Goal: Task Accomplishment & Management: Manage account settings

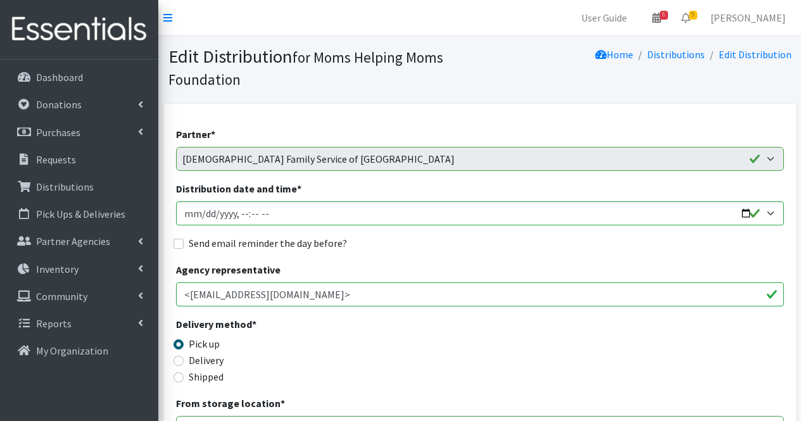
scroll to position [1789, 0]
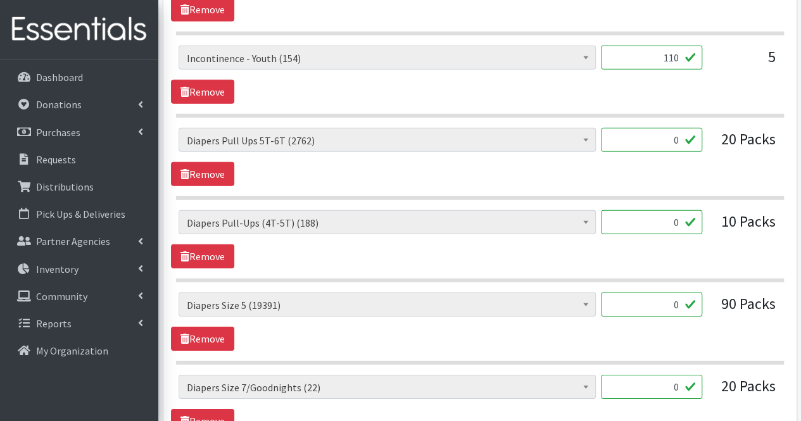
click at [676, 302] on input "0" at bounding box center [651, 305] width 101 height 24
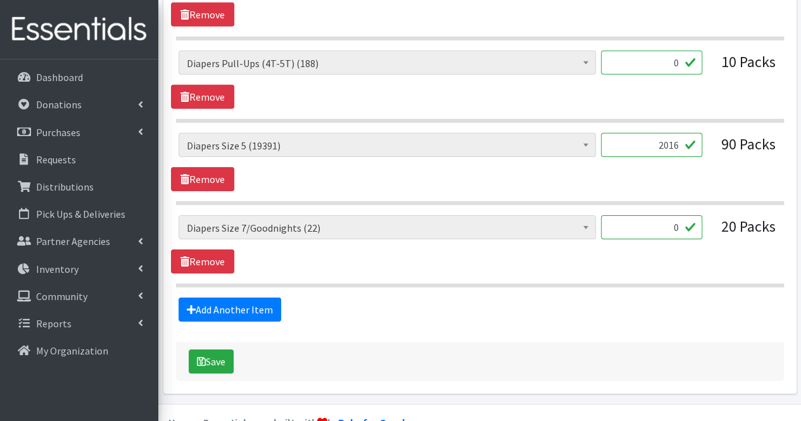
scroll to position [1958, 0]
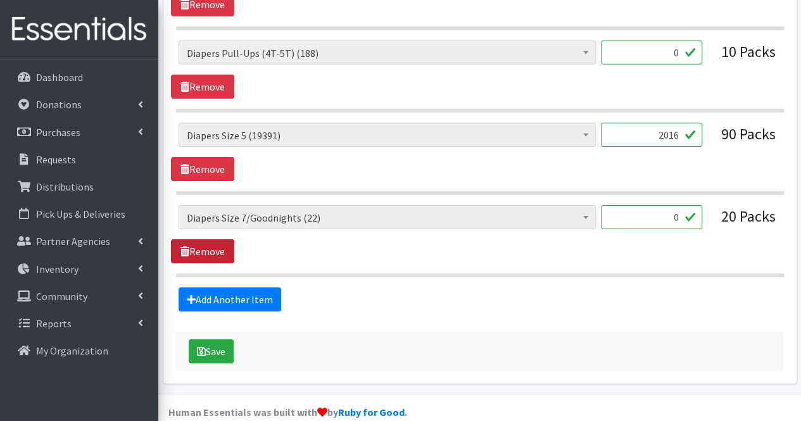
type input "2016"
click at [217, 241] on link "Remove" at bounding box center [202, 251] width 63 height 24
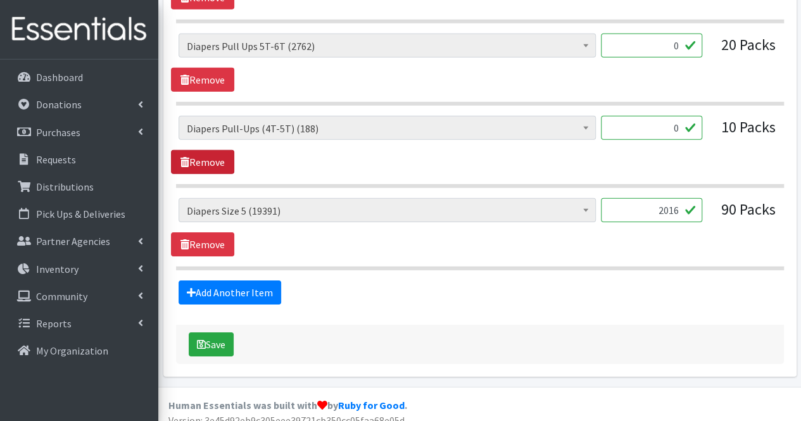
click at [213, 155] on link "Remove" at bounding box center [202, 162] width 63 height 24
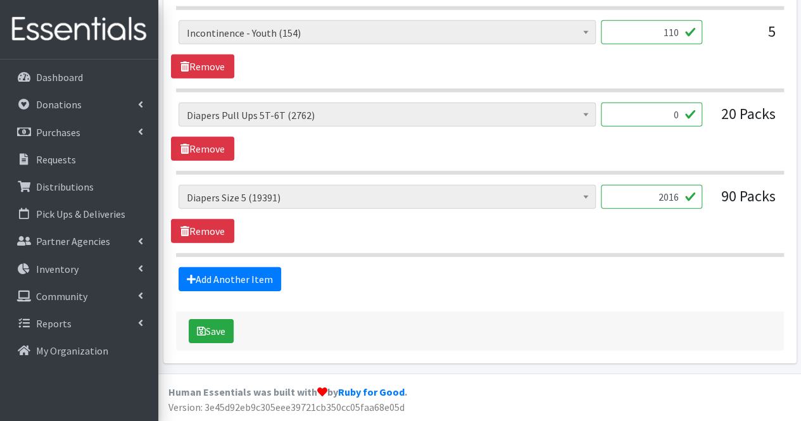
scroll to position [1802, 0]
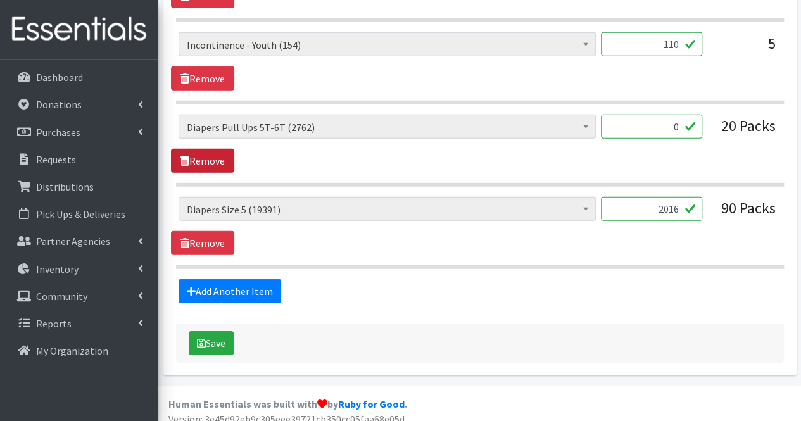
click at [213, 155] on link "Remove" at bounding box center [202, 161] width 63 height 24
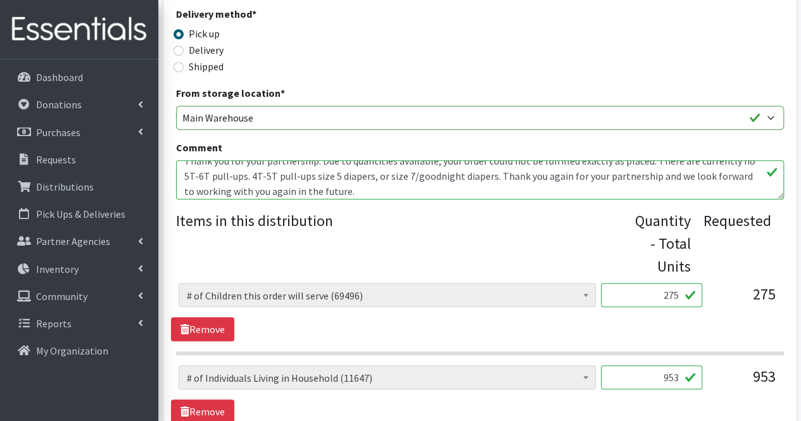
scroll to position [26, 0]
click at [365, 179] on textarea "Moms, Thank you for your partnership. Due to quantities available, your order c…" at bounding box center [480, 179] width 608 height 39
click at [346, 187] on textarea "Moms, Thank you for your partnership. Due to quantities available, your order c…" at bounding box center [480, 179] width 608 height 39
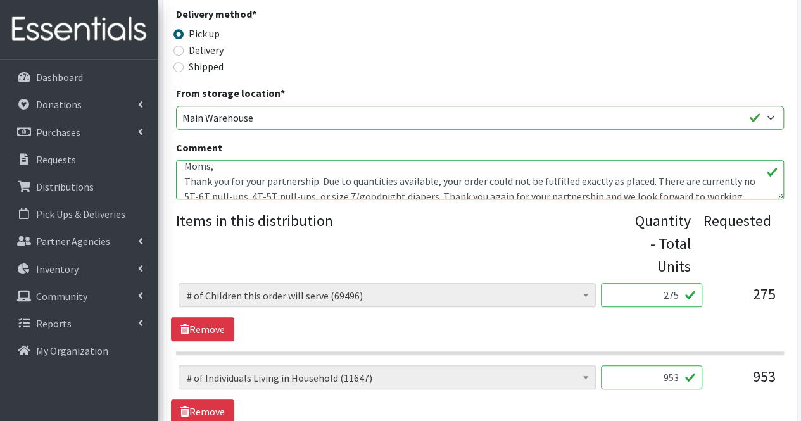
scroll to position [61, 0]
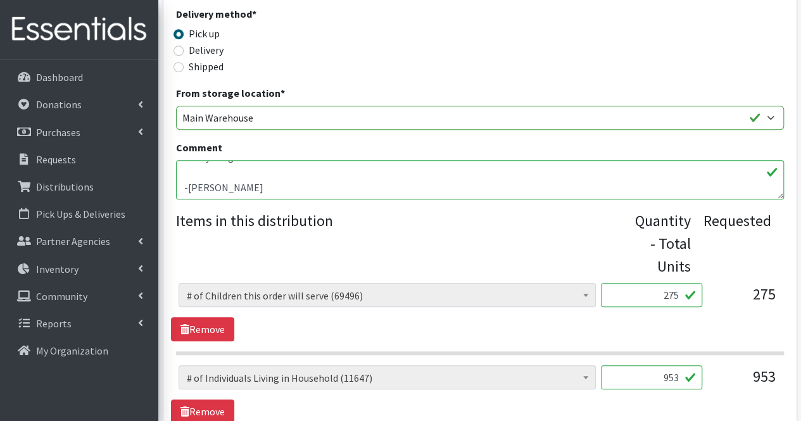
click at [229, 175] on textarea "Moms, Thank you for your partnership. Due to quantities available, your order c…" at bounding box center [480, 179] width 608 height 39
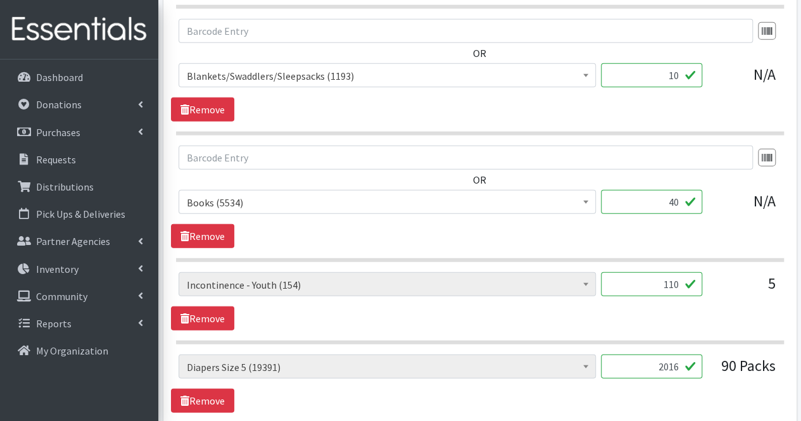
scroll to position [1694, 0]
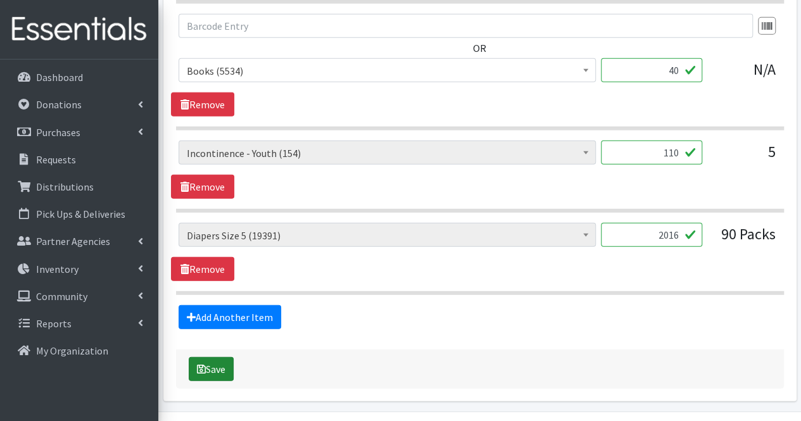
type textarea "Moms, Thank you for your partnership. Due to quantities available, your order c…"
click at [215, 357] on button "Save" at bounding box center [211, 369] width 45 height 24
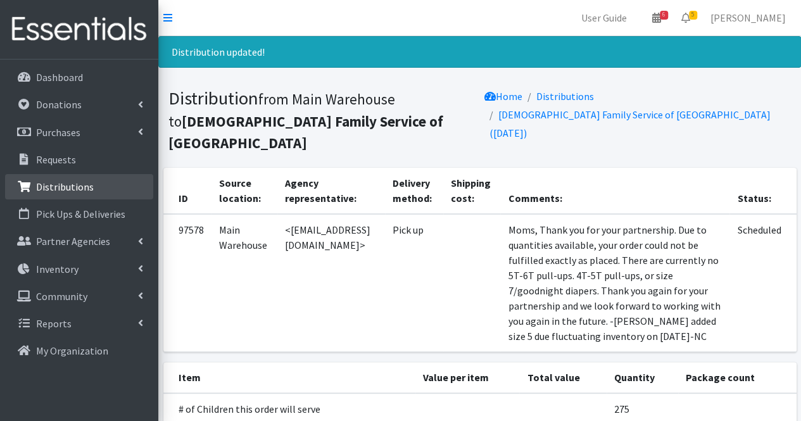
click at [72, 191] on p "Distributions" at bounding box center [65, 186] width 58 height 13
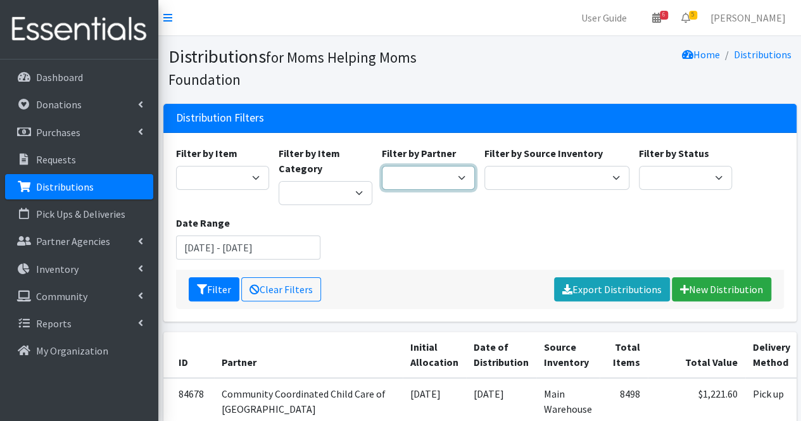
click at [436, 172] on select "Acenda Integrated Health - FSC Acenda Integrated Health - Maternal Health Alter…" at bounding box center [429, 178] width 94 height 24
select select "2390"
click at [382, 166] on select "Acenda Integrated Health - FSC Acenda Integrated Health - Maternal Health Alter…" at bounding box center [429, 178] width 94 height 24
click at [227, 295] on button "Filter" at bounding box center [214, 289] width 51 height 24
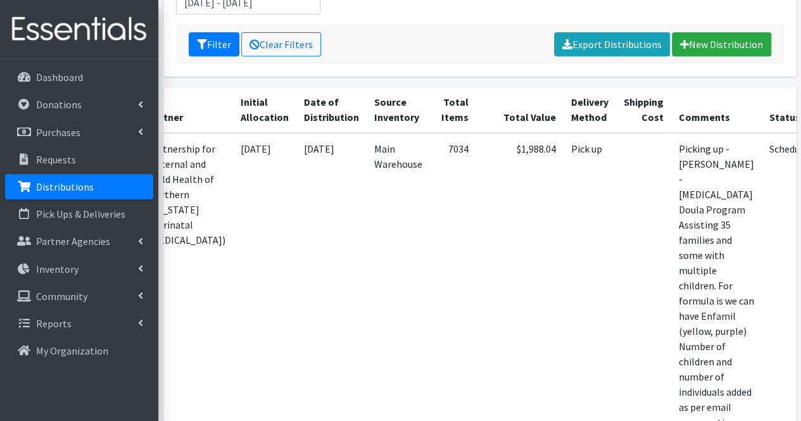
scroll to position [246, 0]
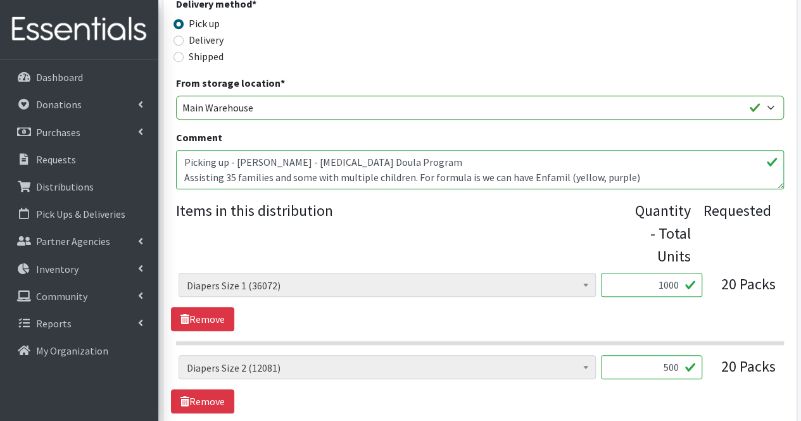
scroll to position [444, 0]
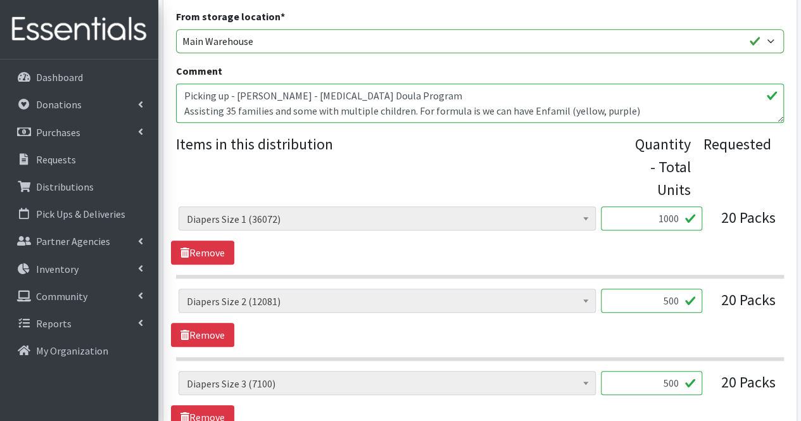
click at [703, 114] on textarea "Picking up - Diana Chica - Postpartum Doula Program Assisting 35 families and s…" at bounding box center [480, 103] width 608 height 39
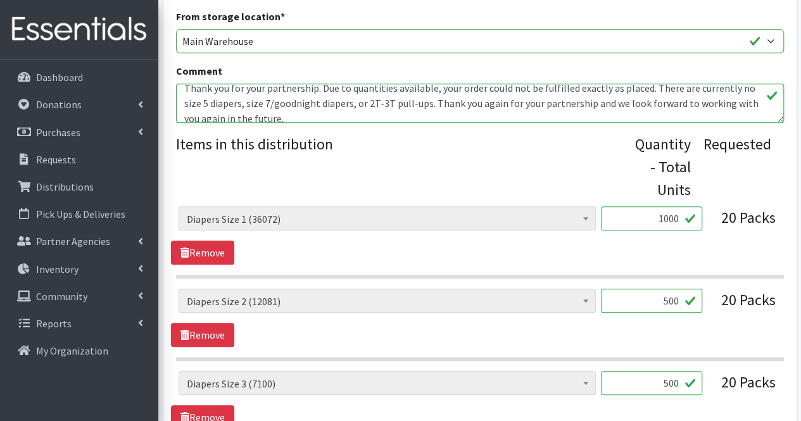
scroll to position [98, 0]
click at [242, 104] on textarea "Picking up - Diana Chica - Postpartum Doula Program Assisting 35 families and s…" at bounding box center [480, 103] width 608 height 39
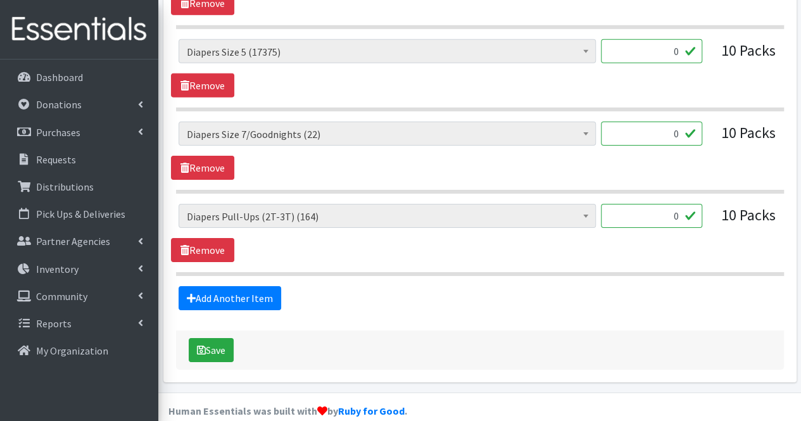
scroll to position [1991, 0]
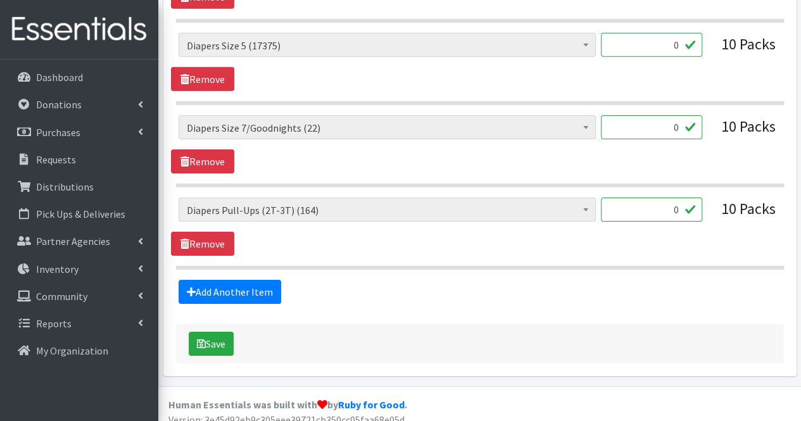
type textarea "Picking up - Diana Chica - Postpartum Doula Program Assisting 35 families and s…"
click at [683, 38] on input "0" at bounding box center [651, 45] width 101 height 24
type input "335"
click at [679, 198] on input "0" at bounding box center [651, 210] width 101 height 24
type input "155"
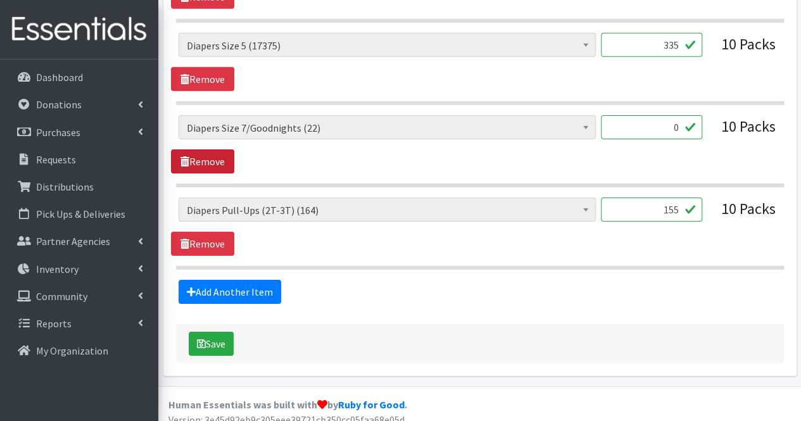
click at [217, 149] on link "Remove" at bounding box center [202, 161] width 63 height 24
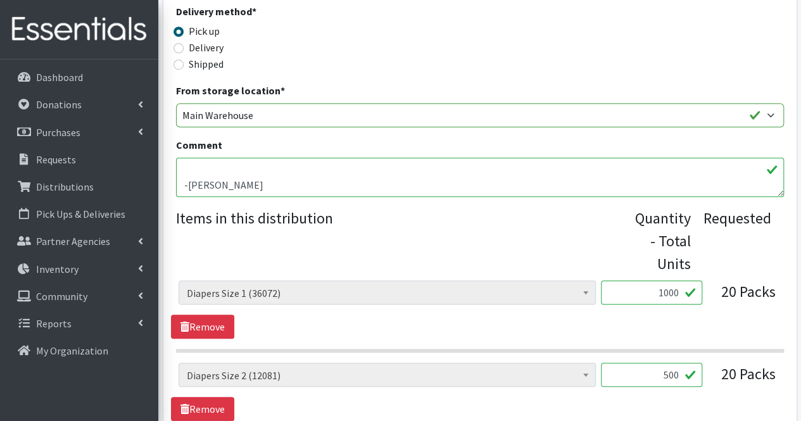
scroll to position [358, 0]
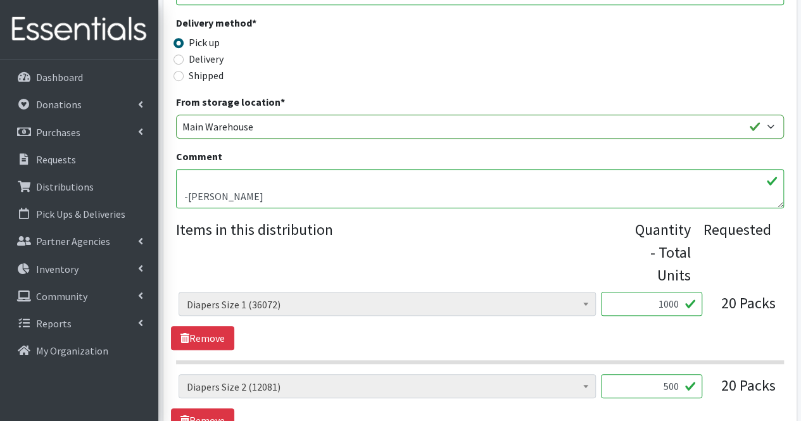
click at [184, 196] on textarea "Picking up - Diana Chica - Postpartum Doula Program Assisting 35 families and s…" at bounding box center [480, 188] width 608 height 39
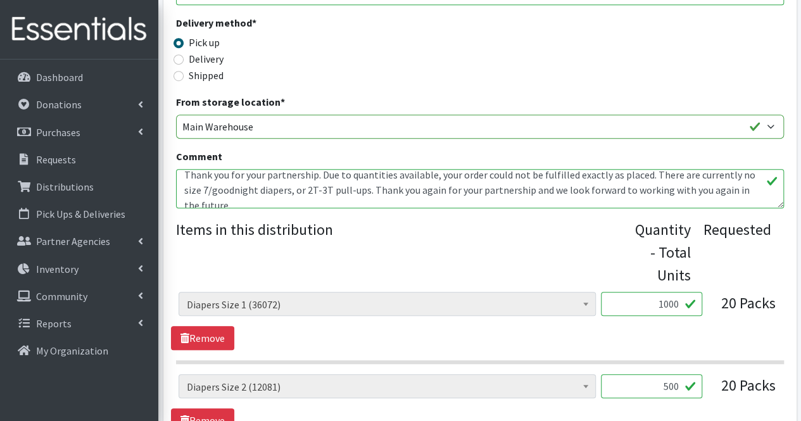
scroll to position [98, 0]
click at [362, 189] on textarea "Picking up - Diana Chica - Postpartum Doula Program Assisting 35 families and s…" at bounding box center [480, 188] width 608 height 39
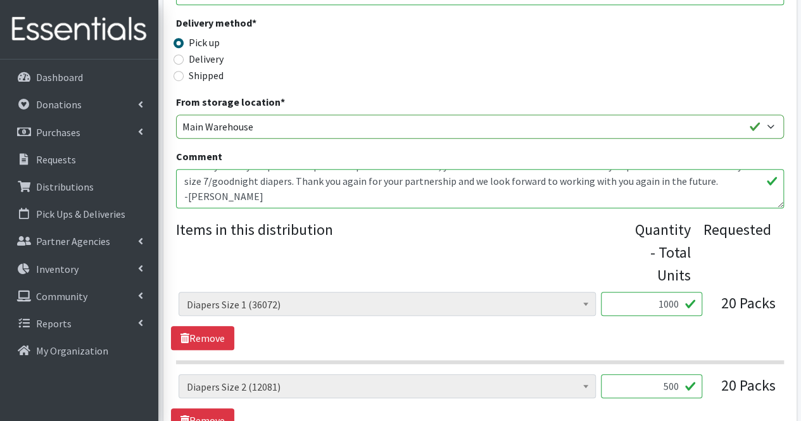
click at [222, 192] on textarea "Picking up - Diana Chica - Postpartum Doula Program Assisting 35 families and s…" at bounding box center [480, 188] width 608 height 39
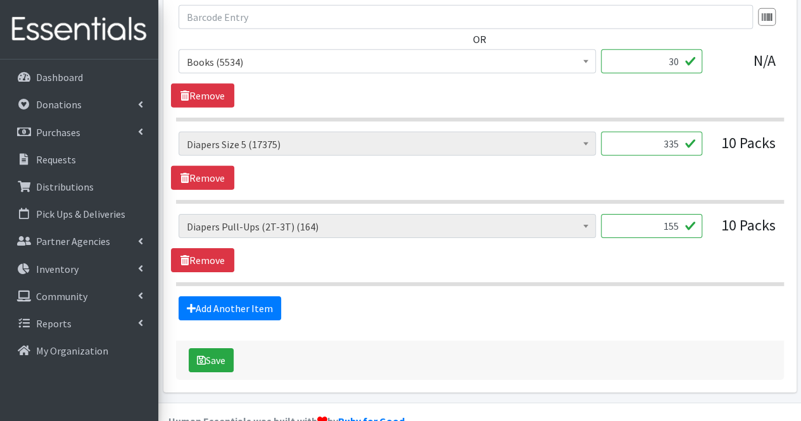
scroll to position [1909, 0]
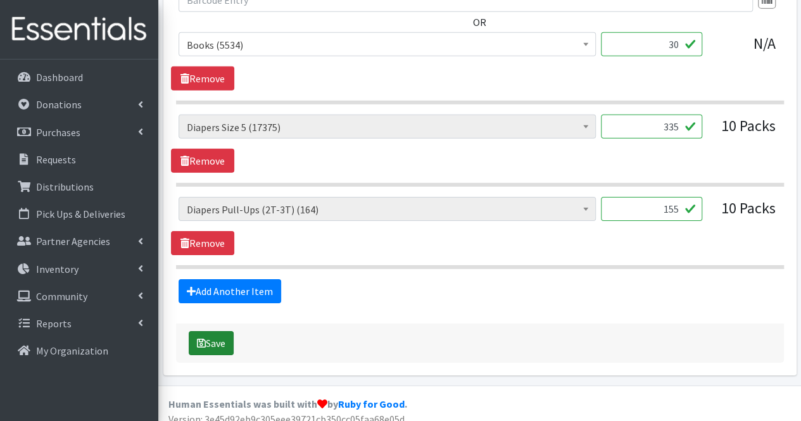
type textarea "Picking up - Diana Chica - Postpartum Doula Program Assisting 35 families and s…"
click at [218, 332] on button "Save" at bounding box center [211, 343] width 45 height 24
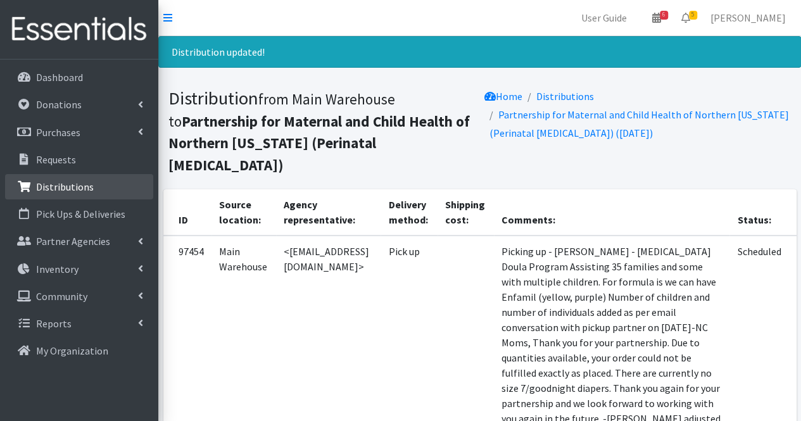
click at [113, 183] on link "Distributions" at bounding box center [79, 186] width 148 height 25
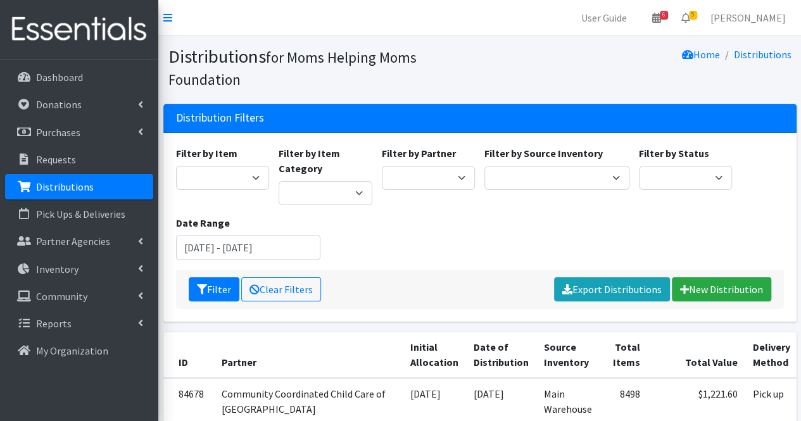
select select "625"
click at [382, 166] on select "Acenda Integrated Health - FSC Acenda Integrated Health - Maternal Health Alter…" at bounding box center [429, 178] width 94 height 24
click at [211, 293] on button "Filter" at bounding box center [214, 289] width 51 height 24
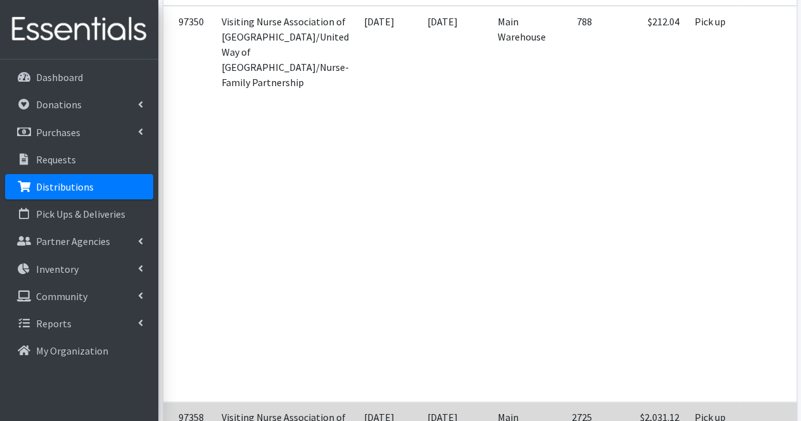
scroll to position [0, 170]
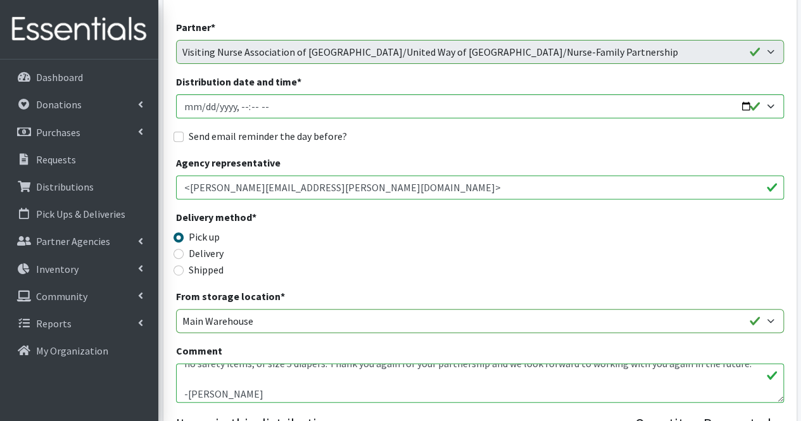
scroll to position [76, 0]
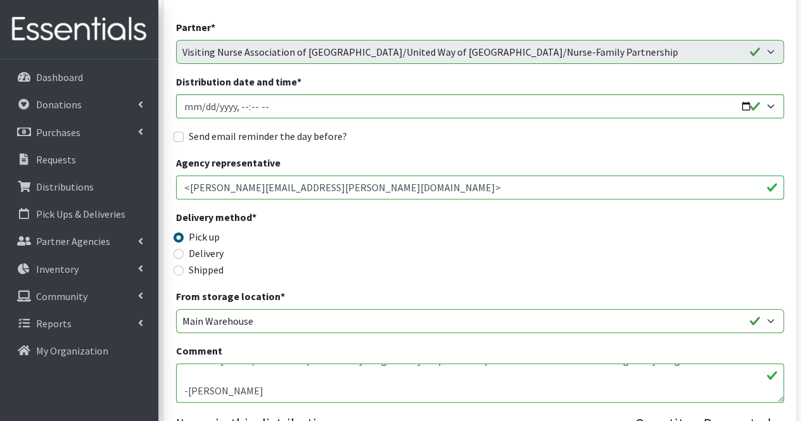
click at [182, 388] on textarea "other: breastmilk storage bags Moms, Thank you for your partnership. Due to qua…" at bounding box center [480, 382] width 608 height 39
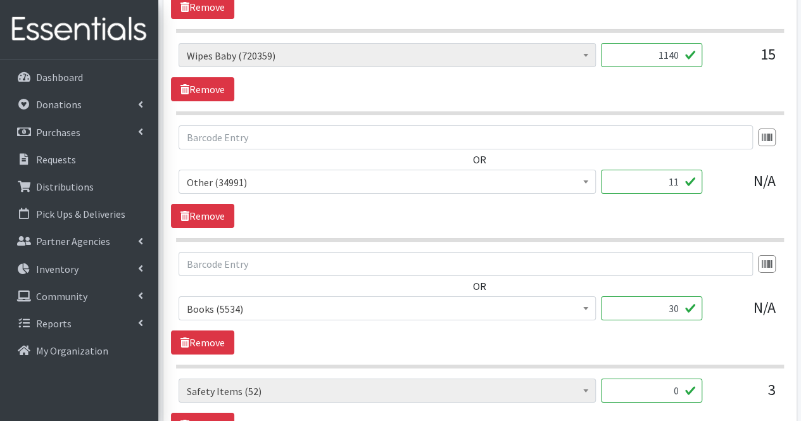
scroll to position [2512, 0]
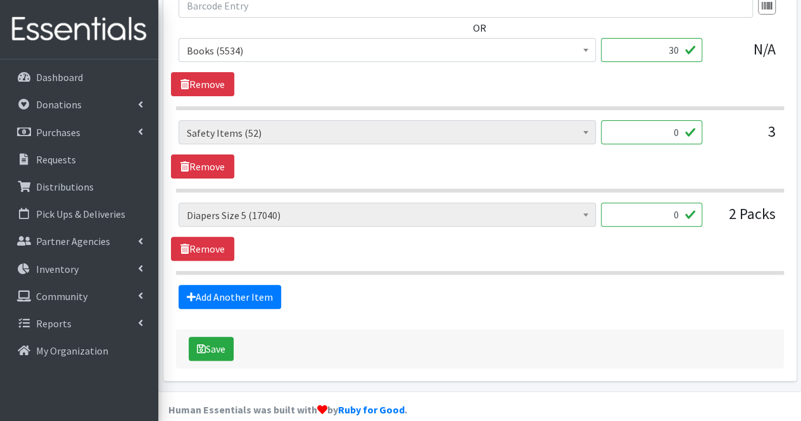
type textarea "other: breastmilk storage bags Moms, Thank you for your partnership. Due to qua…"
click at [681, 204] on input "0" at bounding box center [651, 215] width 101 height 24
type input "84"
click at [213, 154] on link "Remove" at bounding box center [202, 166] width 63 height 24
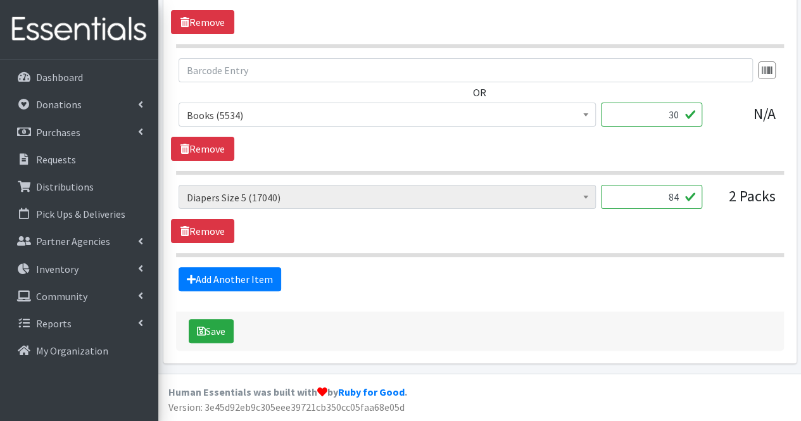
scroll to position [2430, 0]
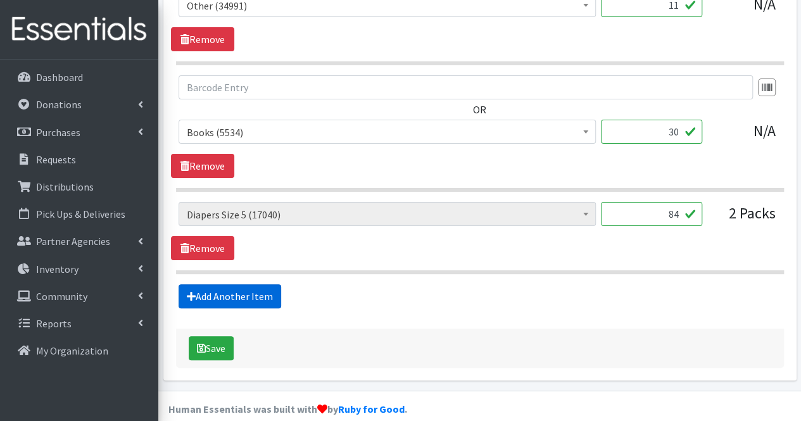
click at [238, 284] on link "Add Another Item" at bounding box center [230, 296] width 103 height 24
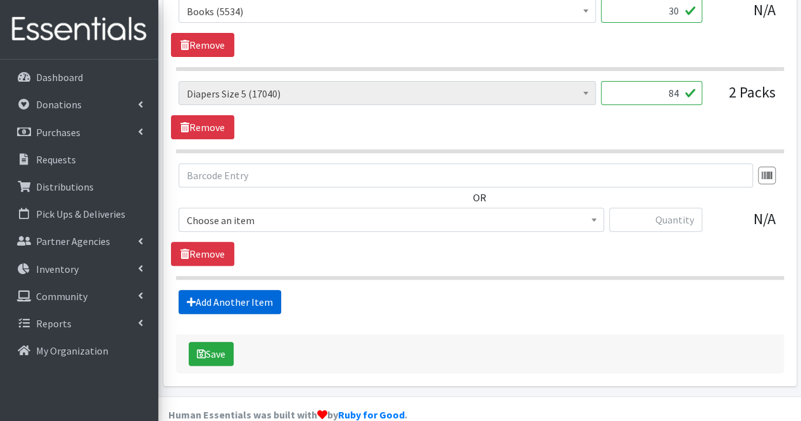
scroll to position [2556, 0]
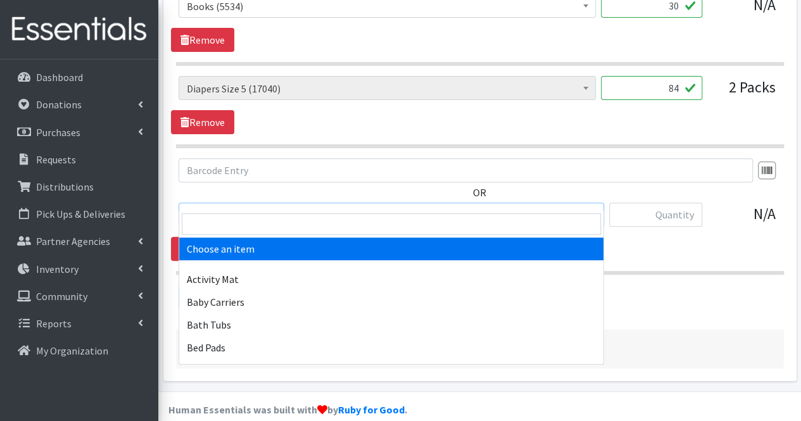
click at [261, 206] on span "Choose an item" at bounding box center [391, 215] width 409 height 18
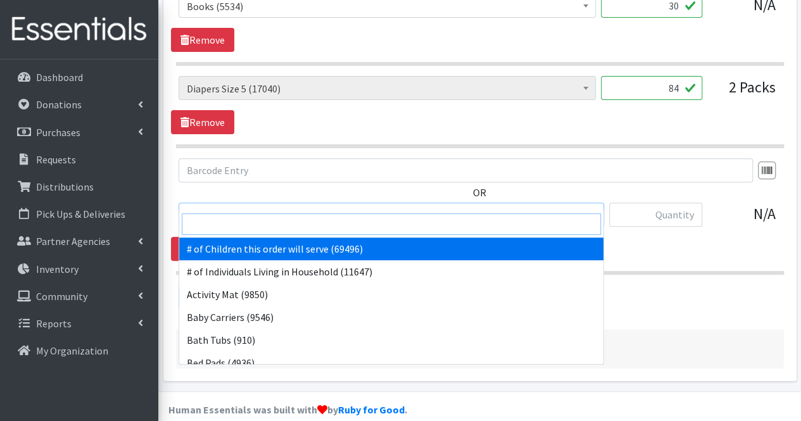
click at [249, 218] on input "search" at bounding box center [391, 224] width 419 height 22
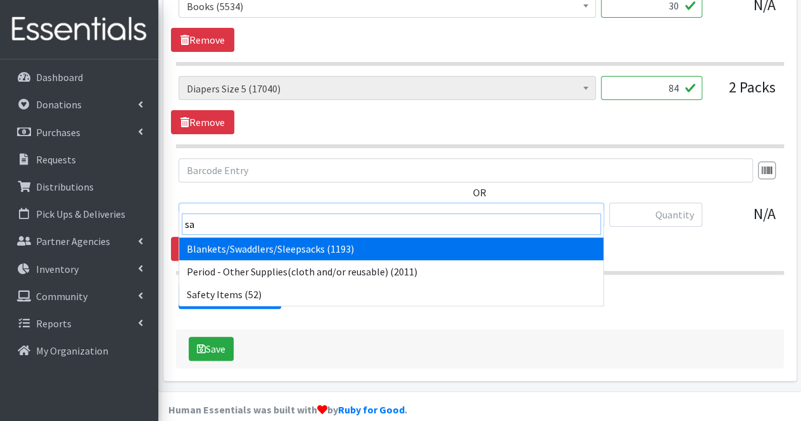
type input "saf"
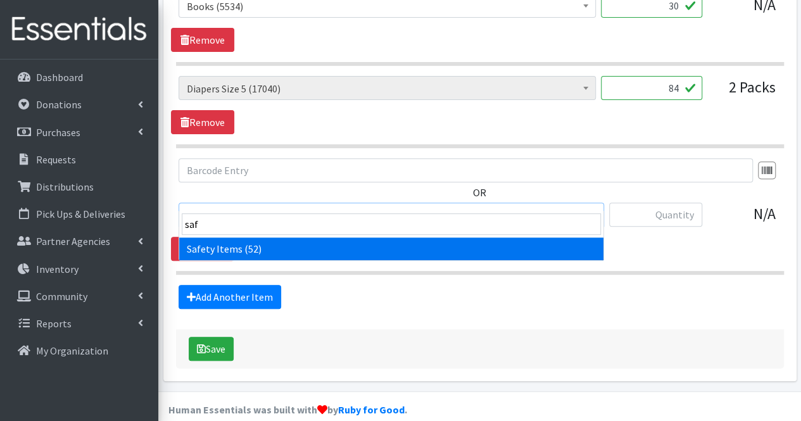
select select "1980"
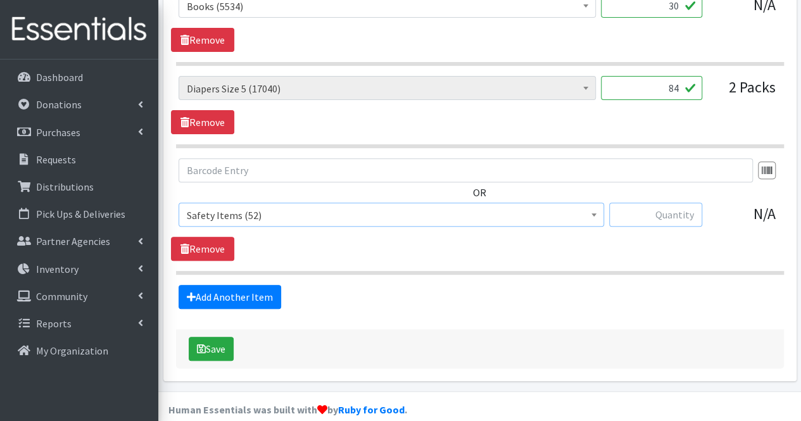
click at [665, 206] on input "text" at bounding box center [655, 215] width 93 height 24
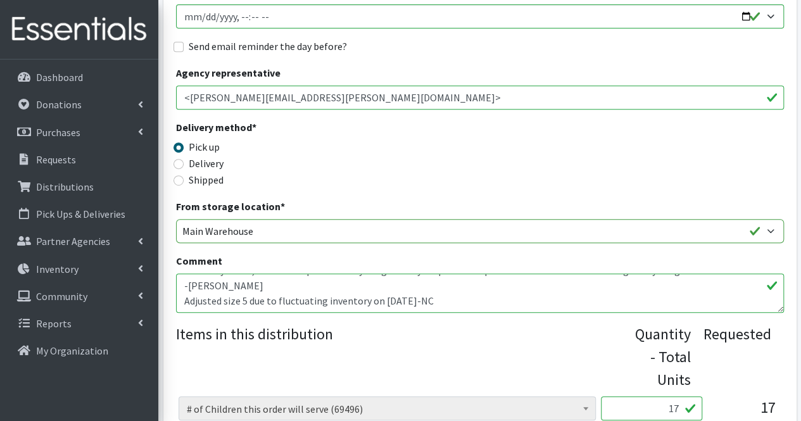
scroll to position [253, 0]
type input "1"
click at [249, 301] on textarea "other: breastmilk storage bags Moms, Thank you for your partnership. Due to qua…" at bounding box center [480, 293] width 608 height 39
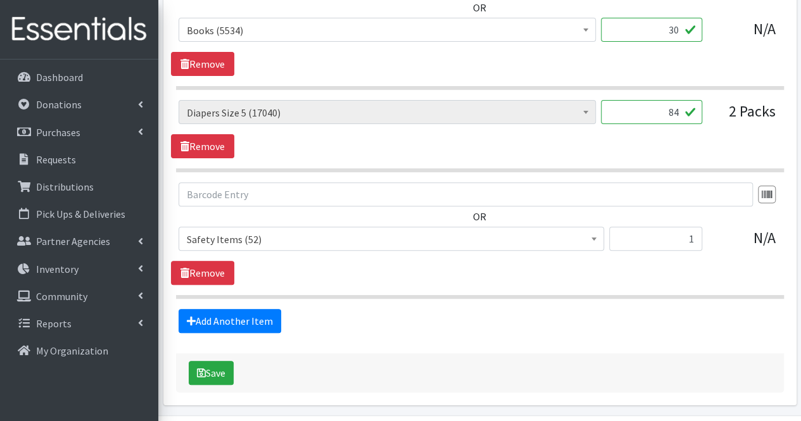
scroll to position [2556, 0]
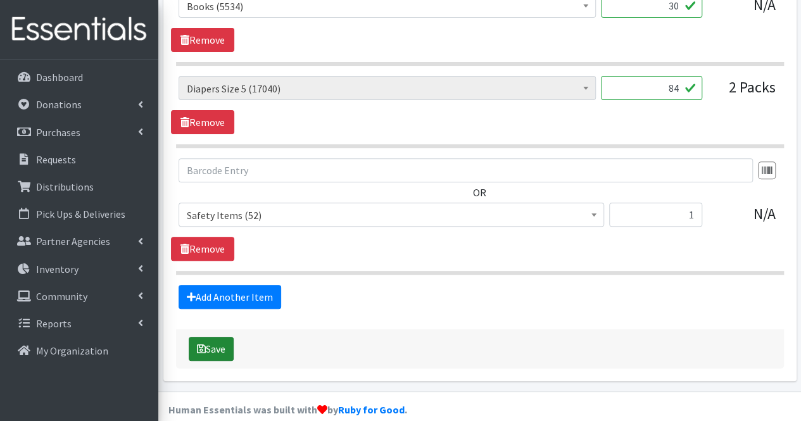
type textarea "other: breastmilk storage bags Moms, Thank you for your partnership. Due to qua…"
click at [218, 337] on button "Save" at bounding box center [211, 349] width 45 height 24
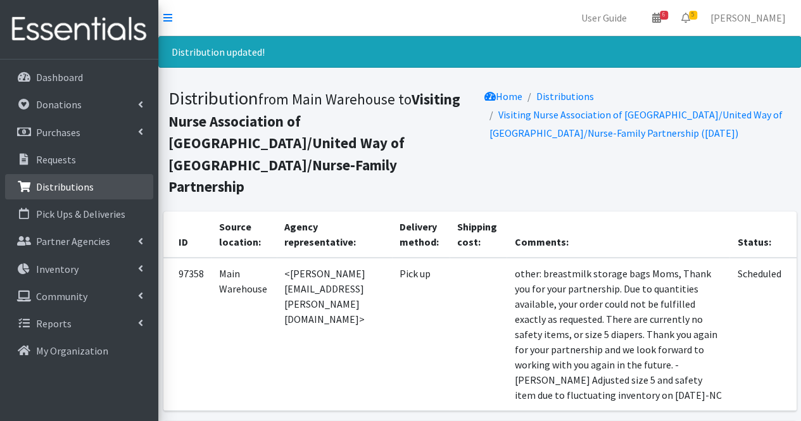
click at [79, 188] on p "Distributions" at bounding box center [65, 186] width 58 height 13
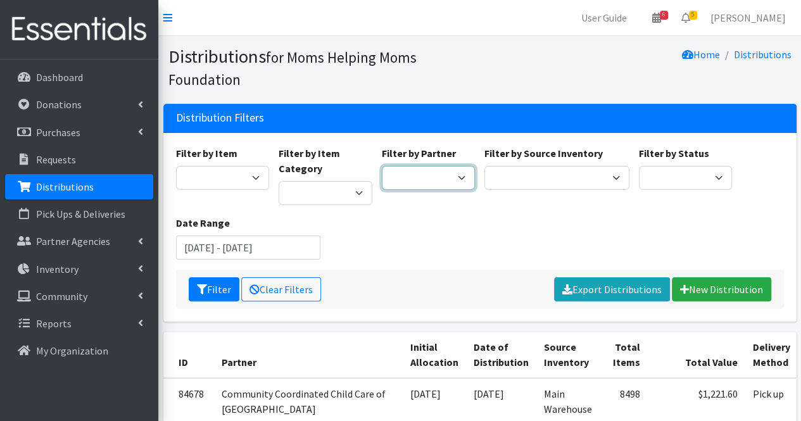
click at [414, 179] on select "Acenda Integrated Health - FSC Acenda Integrated Health - Maternal Health Alter…" at bounding box center [429, 178] width 94 height 24
select select "1783"
click at [382, 166] on select "Acenda Integrated Health - FSC Acenda Integrated Health - Maternal Health Alter…" at bounding box center [429, 178] width 94 height 24
click at [220, 291] on button "Filter" at bounding box center [214, 289] width 51 height 24
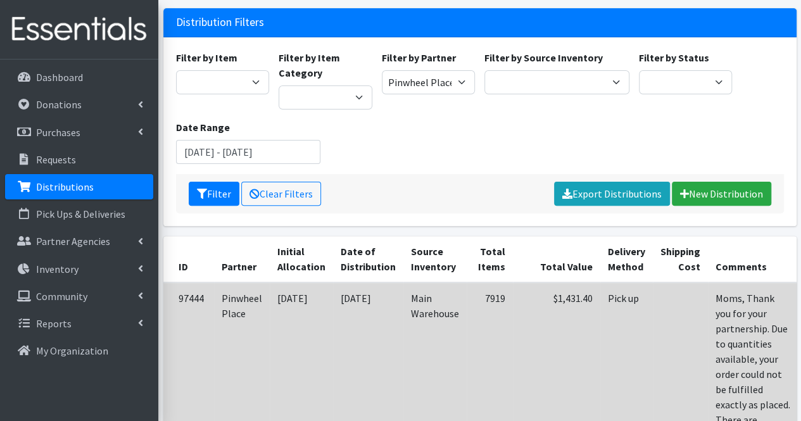
scroll to position [0, 61]
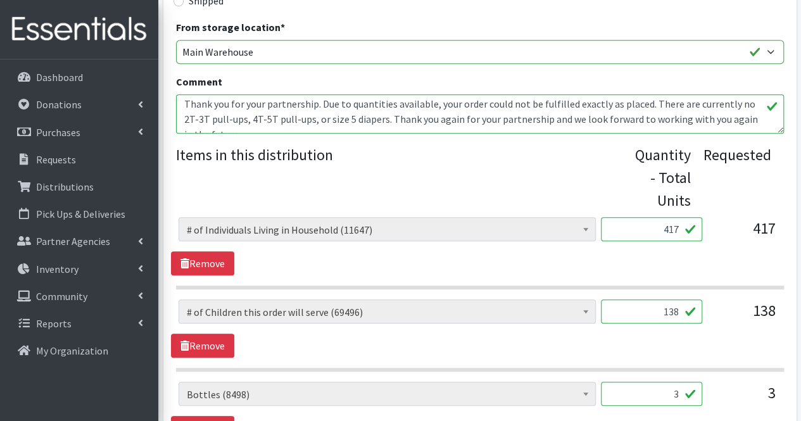
scroll to position [19, 0]
click at [381, 119] on textarea "Moms, Thank you for your partnership. Due to quantities available, your order c…" at bounding box center [480, 113] width 608 height 39
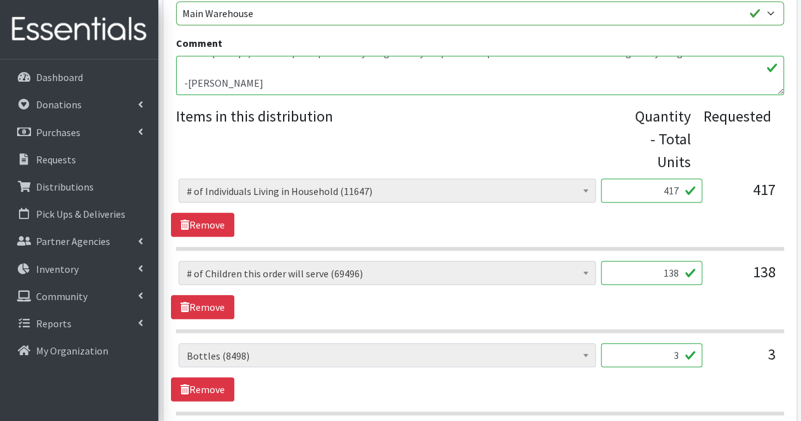
scroll to position [470, 0]
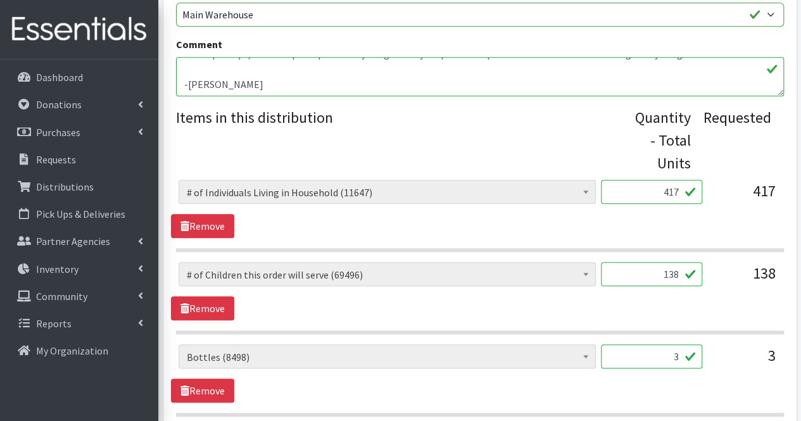
click at [183, 84] on textarea "Moms, Thank you for your partnership. Due to quantities available, your order c…" at bounding box center [480, 76] width 608 height 39
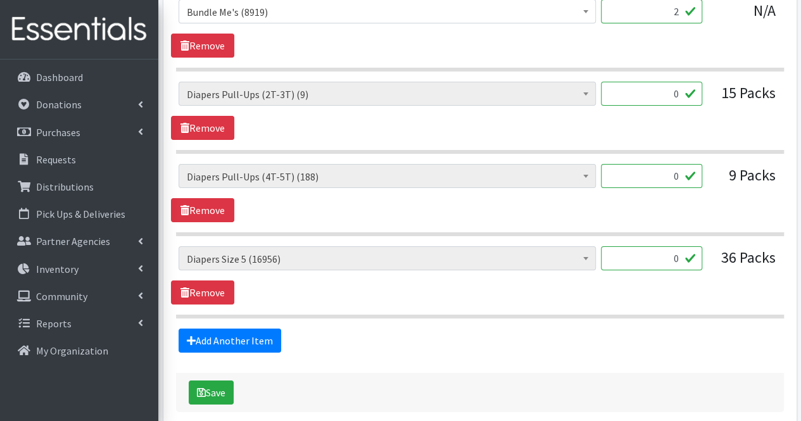
scroll to position [2230, 0]
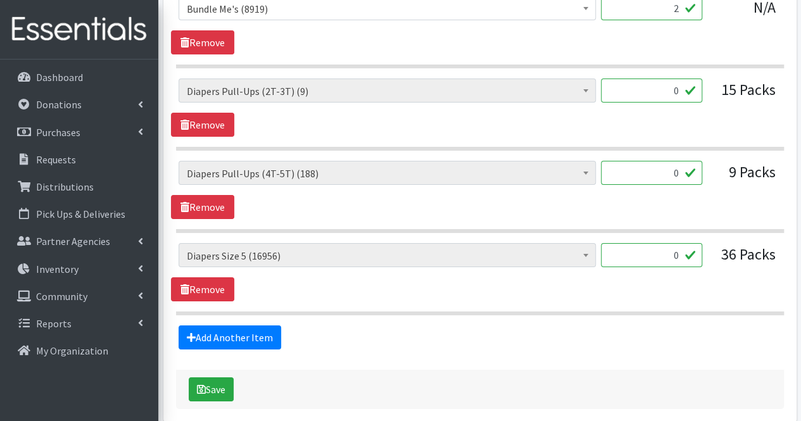
type textarea "Moms, Thank you for your partnership. Due to quantities available, your order c…"
click at [682, 243] on input "0" at bounding box center [651, 255] width 101 height 24
type input "1512"
click at [222, 199] on link "Remove" at bounding box center [202, 207] width 63 height 24
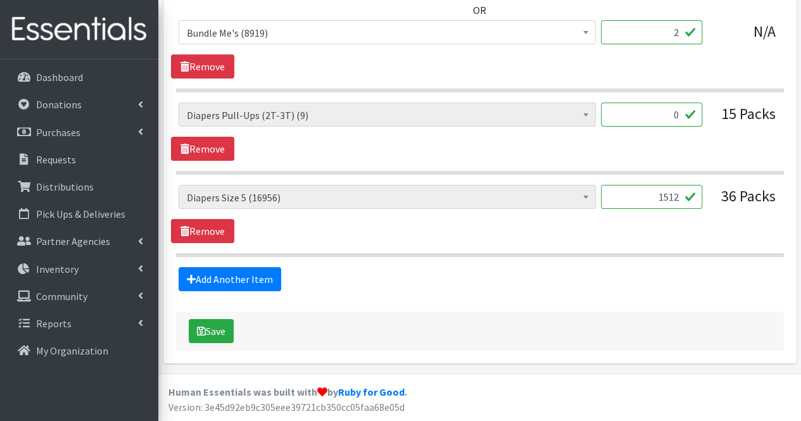
scroll to position [2192, 0]
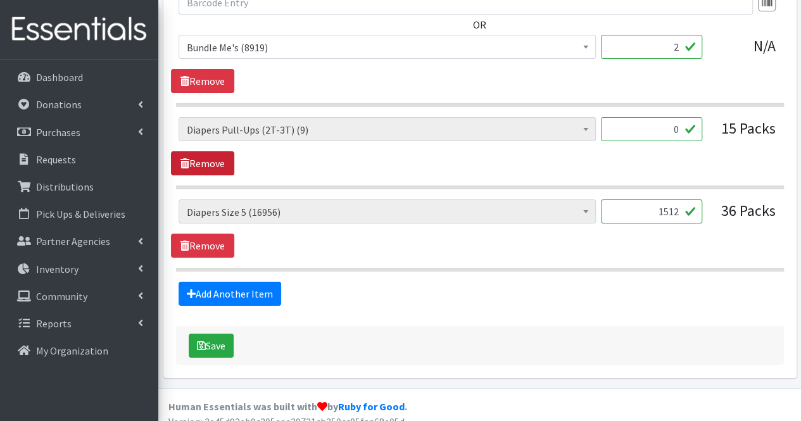
click at [218, 151] on link "Remove" at bounding box center [202, 163] width 63 height 24
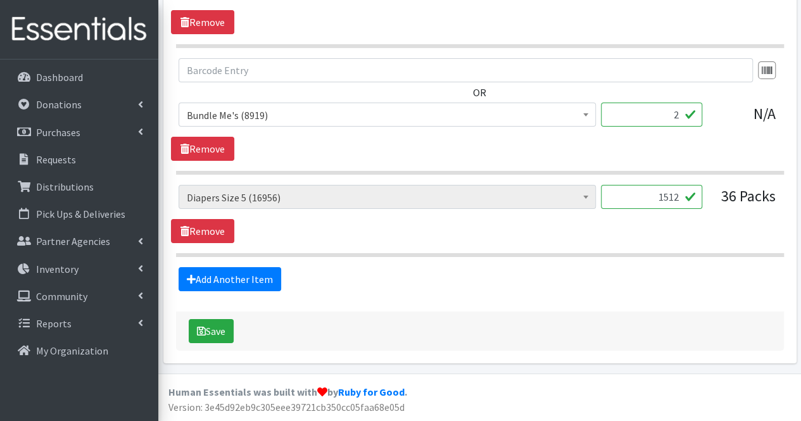
scroll to position [2110, 0]
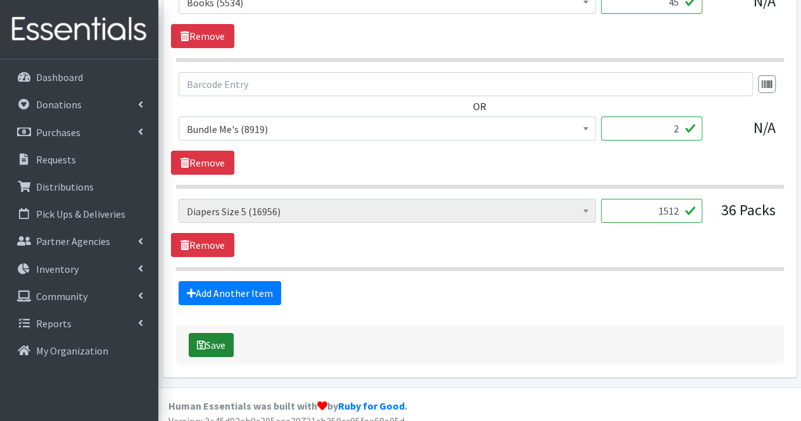
click at [217, 333] on button "Save" at bounding box center [211, 345] width 45 height 24
